Goal: Book appointment/travel/reservation

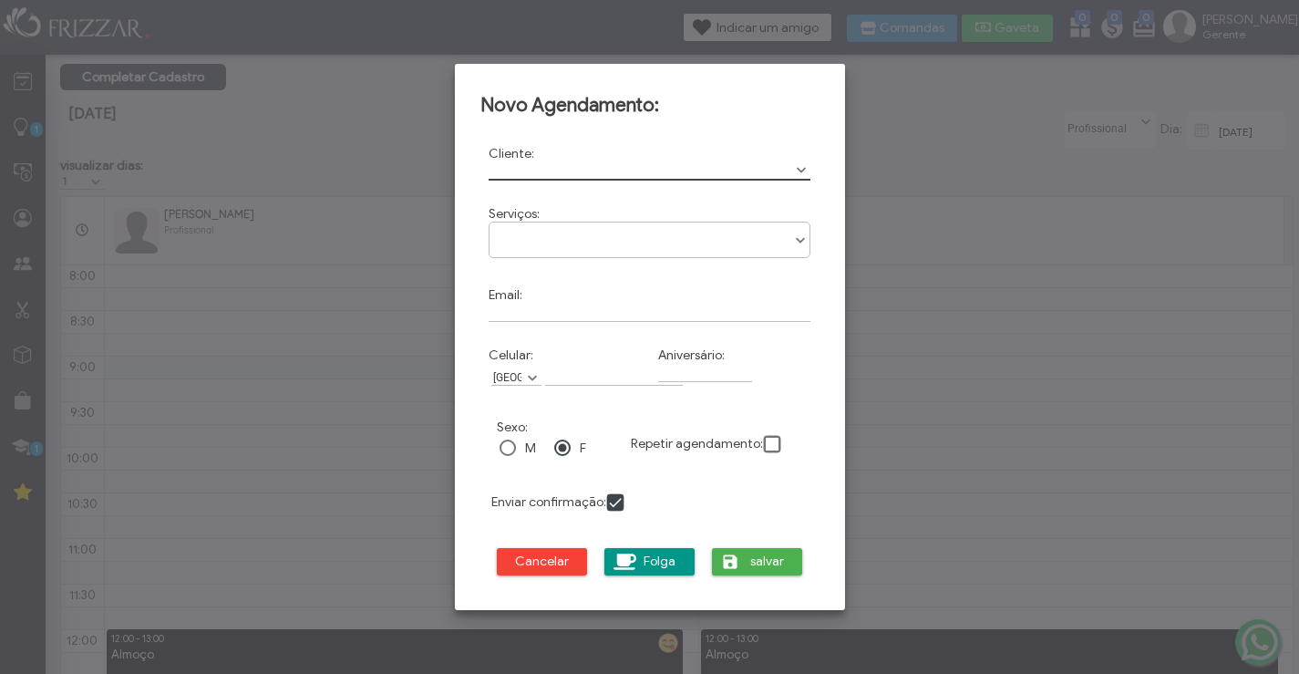
click at [510, 161] on input "text" at bounding box center [650, 170] width 323 height 19
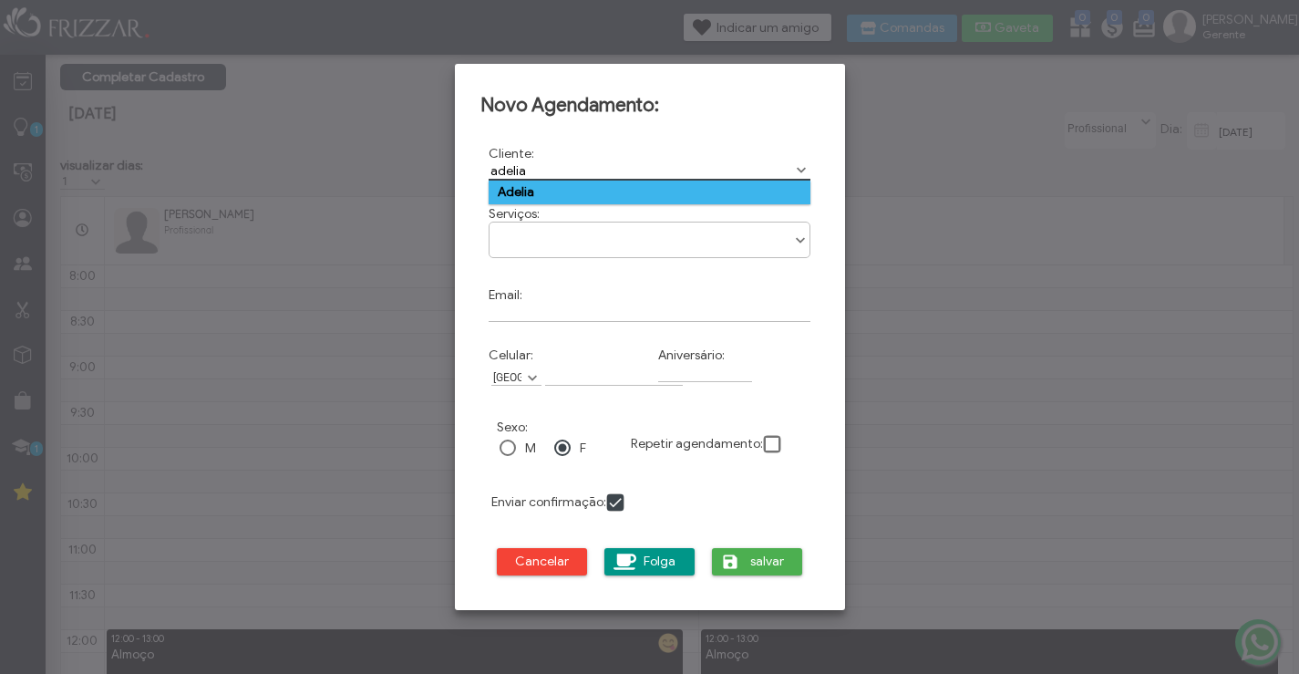
click at [513, 190] on td "Adelia" at bounding box center [650, 193] width 323 height 24
type input "Adelia"
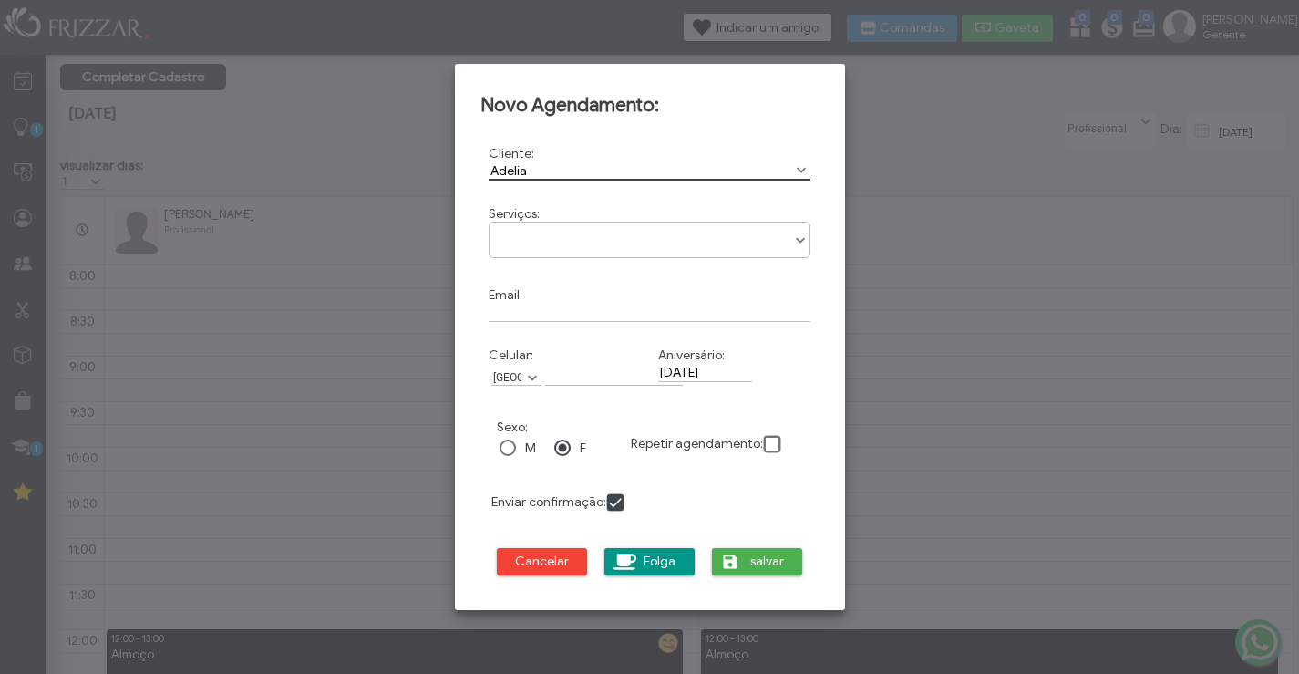
click at [661, 232] on ul at bounding box center [650, 233] width 321 height 22
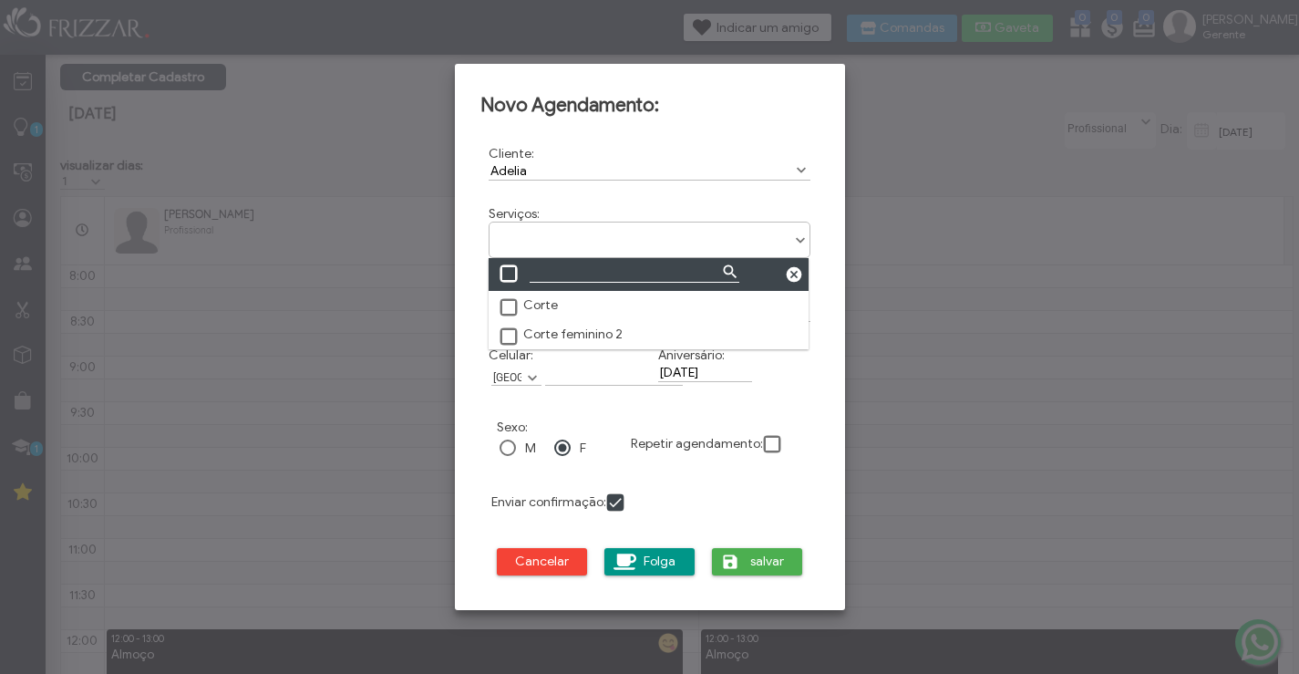
click at [509, 333] on span at bounding box center [509, 337] width 18 height 18
click at [771, 561] on span "salvar" at bounding box center [768, 561] width 46 height 27
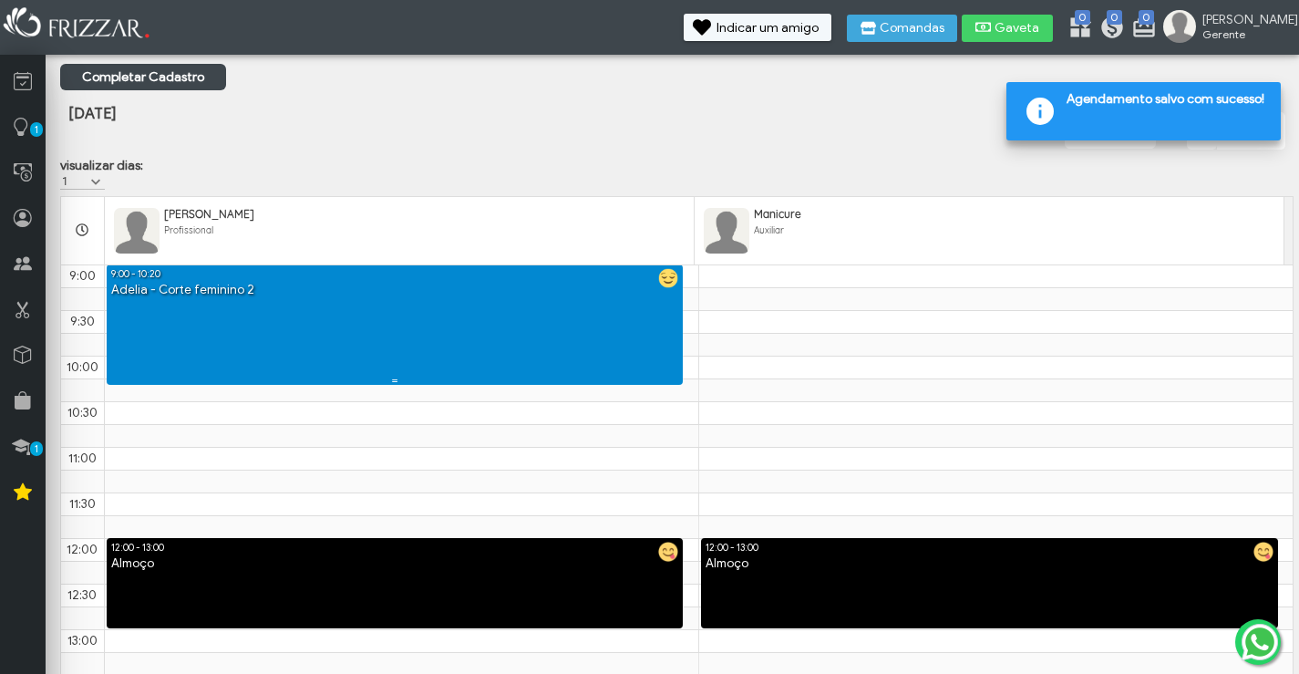
click at [463, 312] on link "9:00 - 10:20 Adelia - Corte feminino 2" at bounding box center [395, 324] width 577 height 120
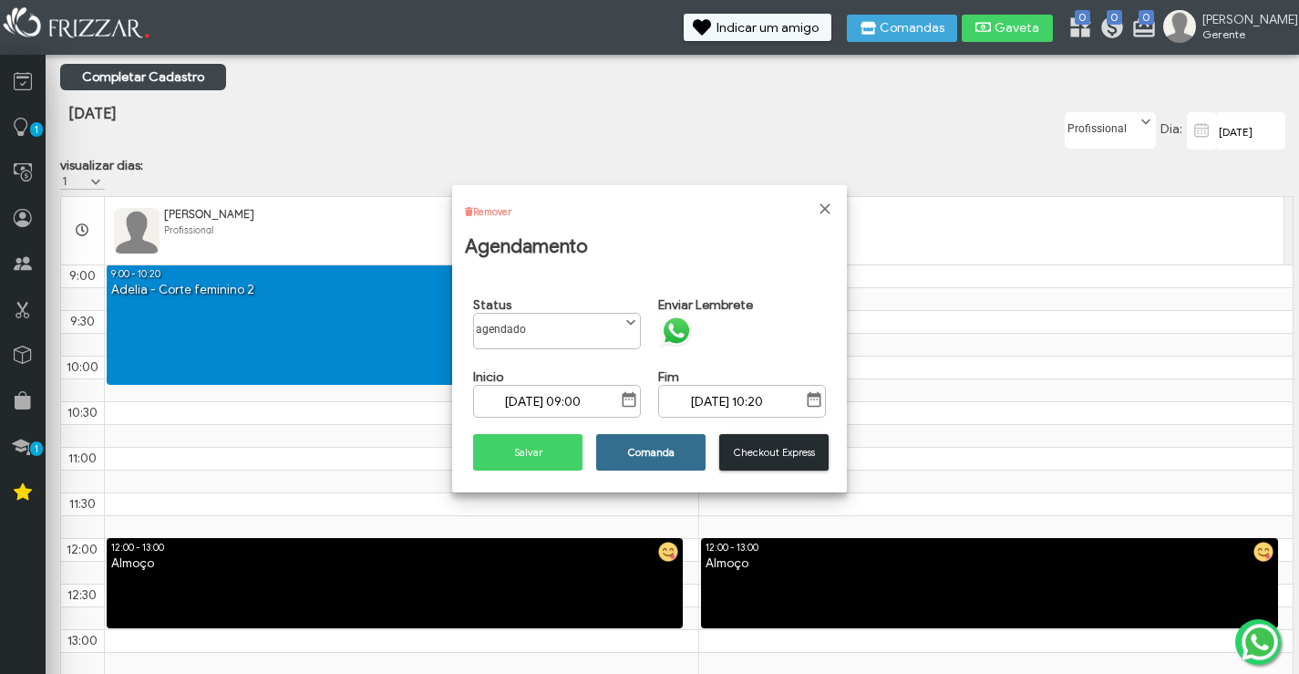
click at [626, 447] on span "Comanda" at bounding box center [651, 453] width 84 height 14
